Goal: Information Seeking & Learning: Compare options

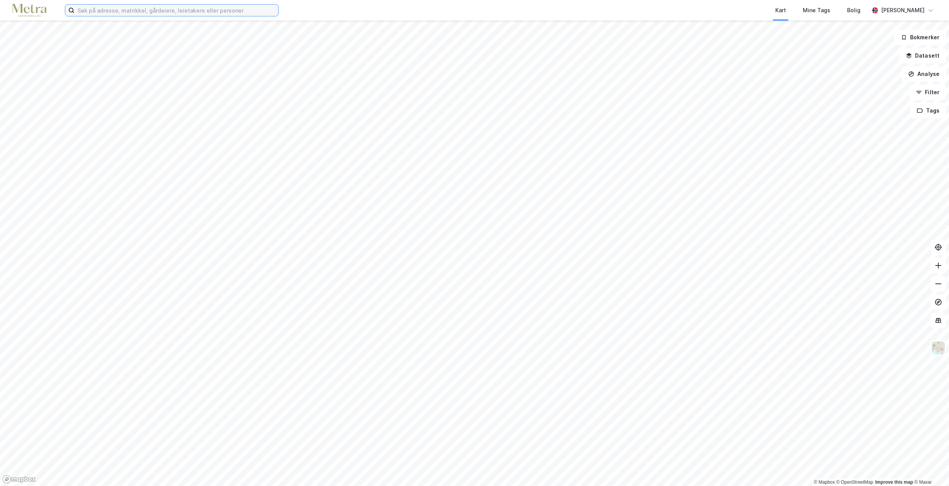
click at [98, 7] on input at bounding box center [176, 10] width 204 height 11
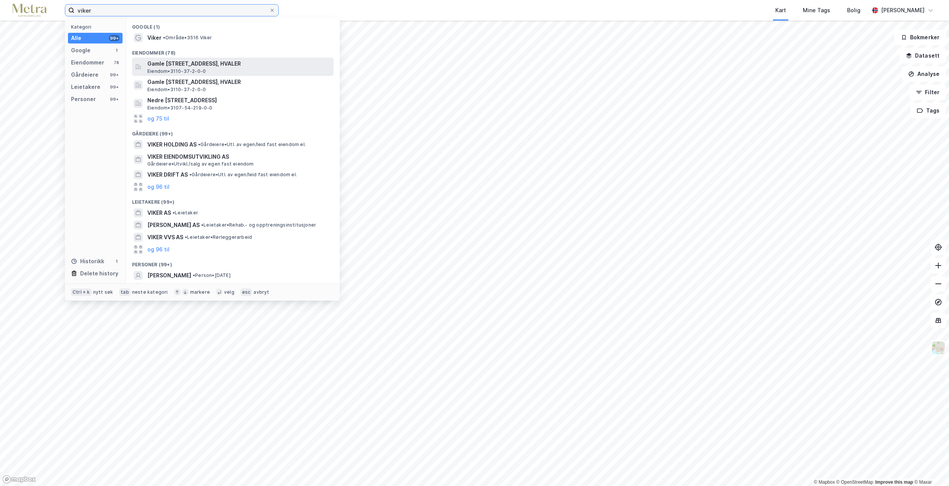
type input "viker"
click at [225, 64] on span "Gamle [STREET_ADDRESS], HVALER" at bounding box center [238, 63] width 183 height 9
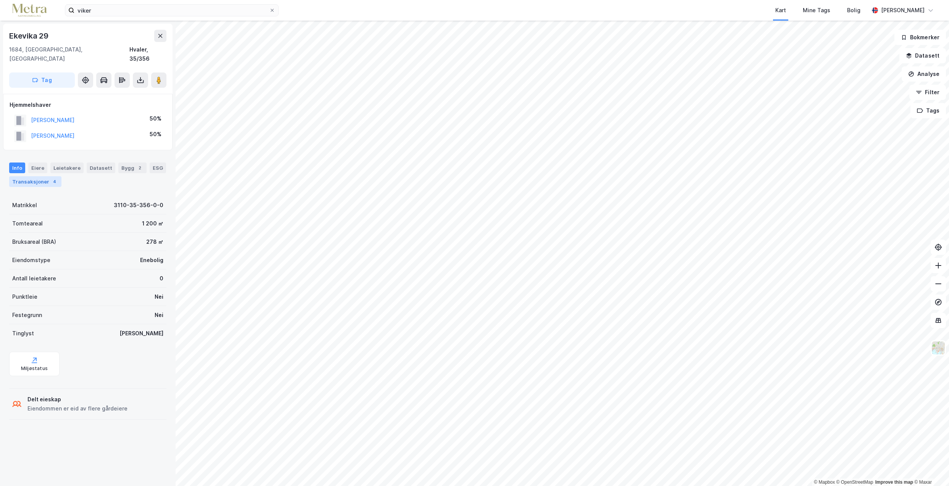
click at [37, 176] on div "Transaksjoner 4" at bounding box center [35, 181] width 52 height 11
